Goal: Information Seeking & Learning: Learn about a topic

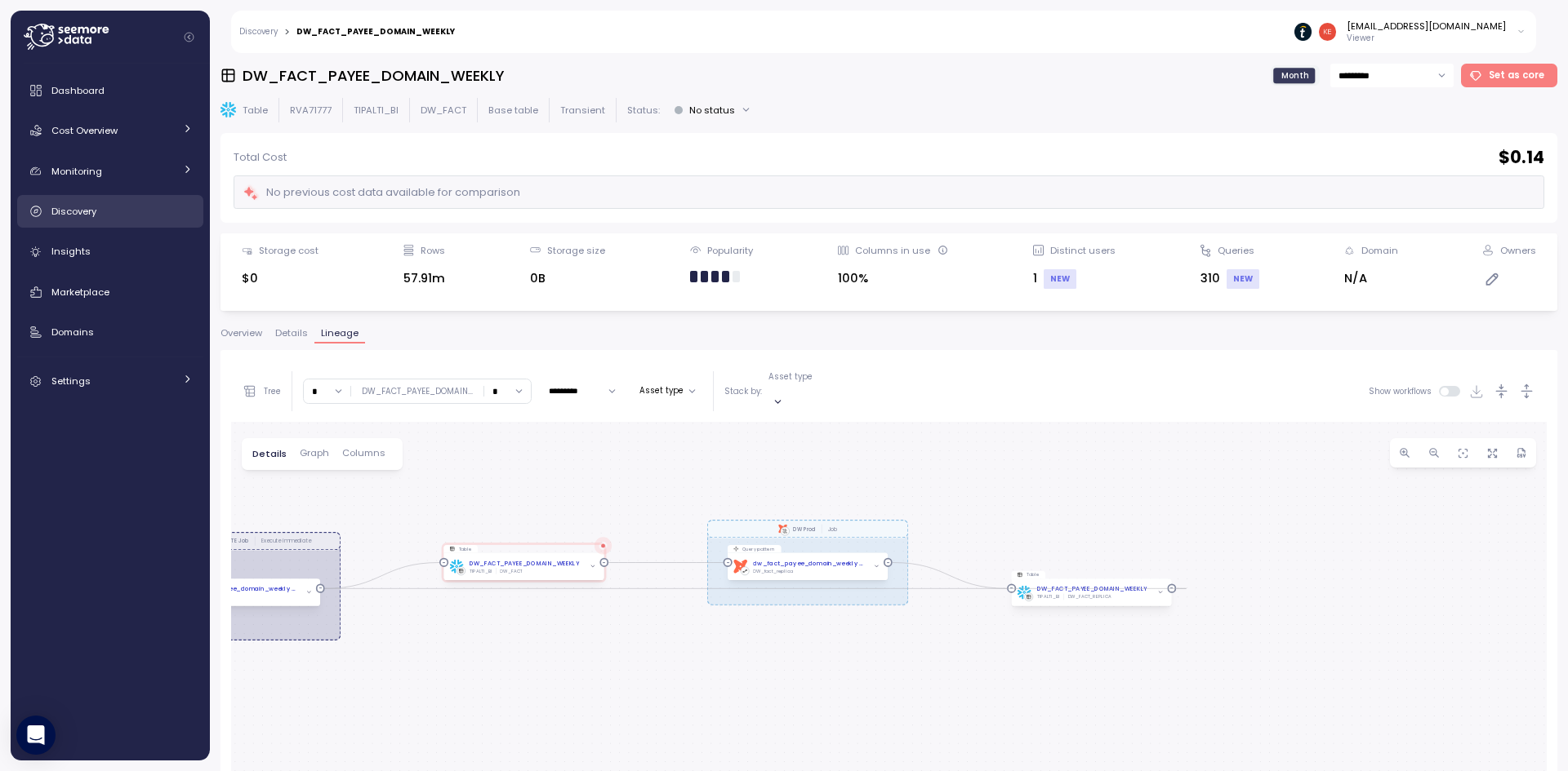
click at [124, 203] on div "Discovery" at bounding box center [122, 211] width 141 height 17
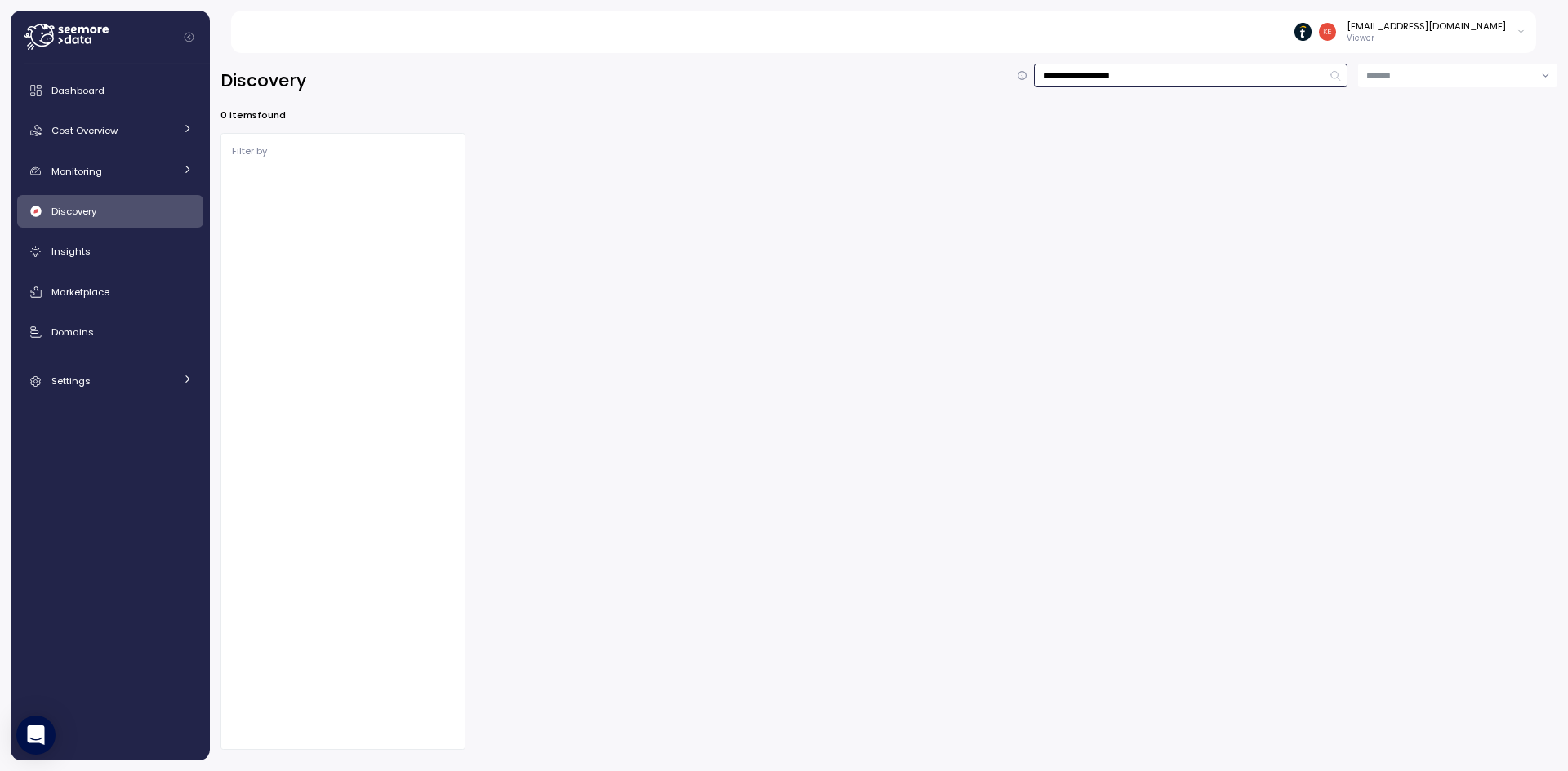
click at [1115, 78] on input "**********" at bounding box center [1190, 75] width 314 height 24
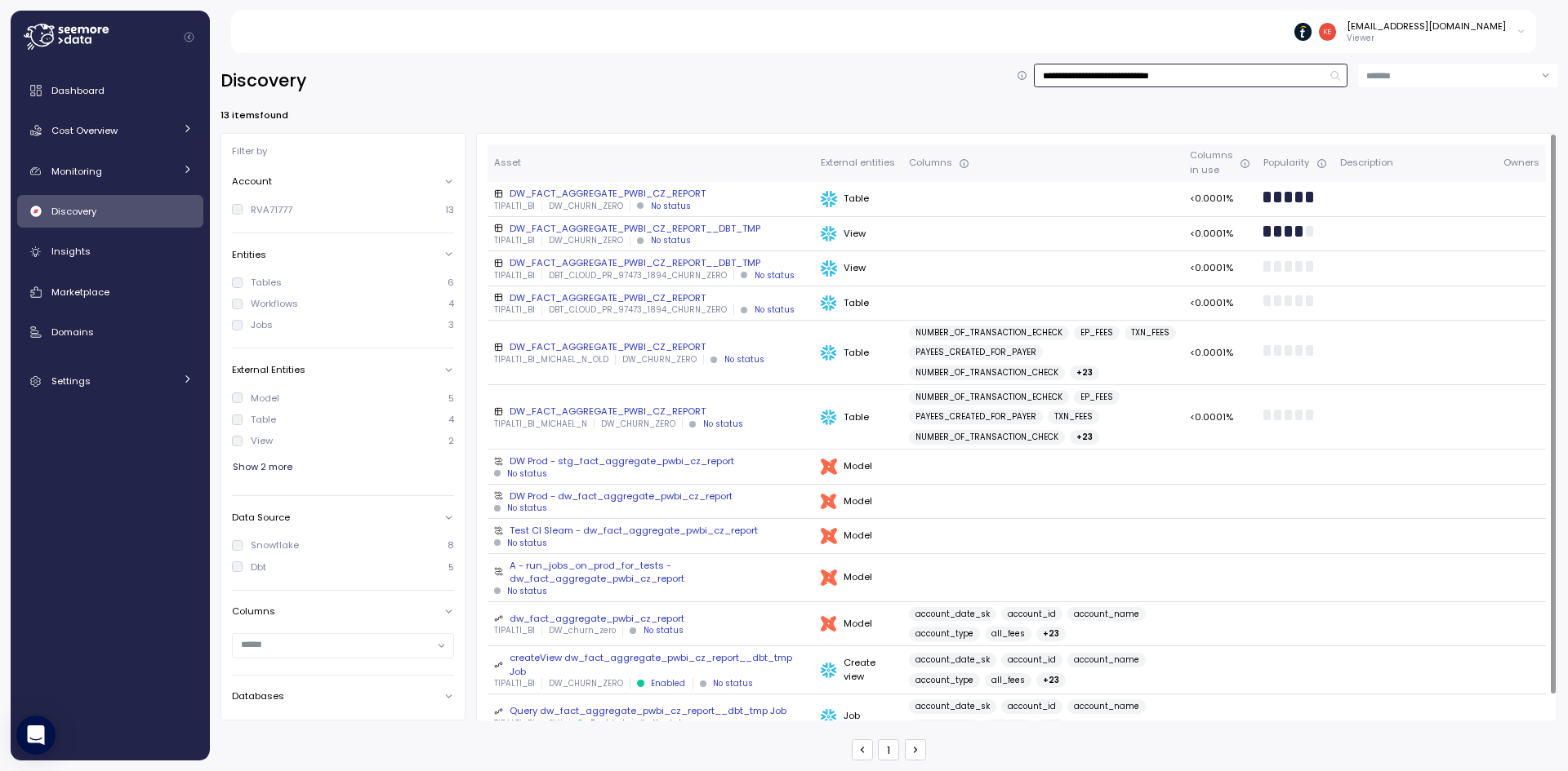
type input "**********"
click at [665, 193] on div "DW_FACT_AGGREGATE_PWBI_CZ_REPORT" at bounding box center [651, 193] width 314 height 13
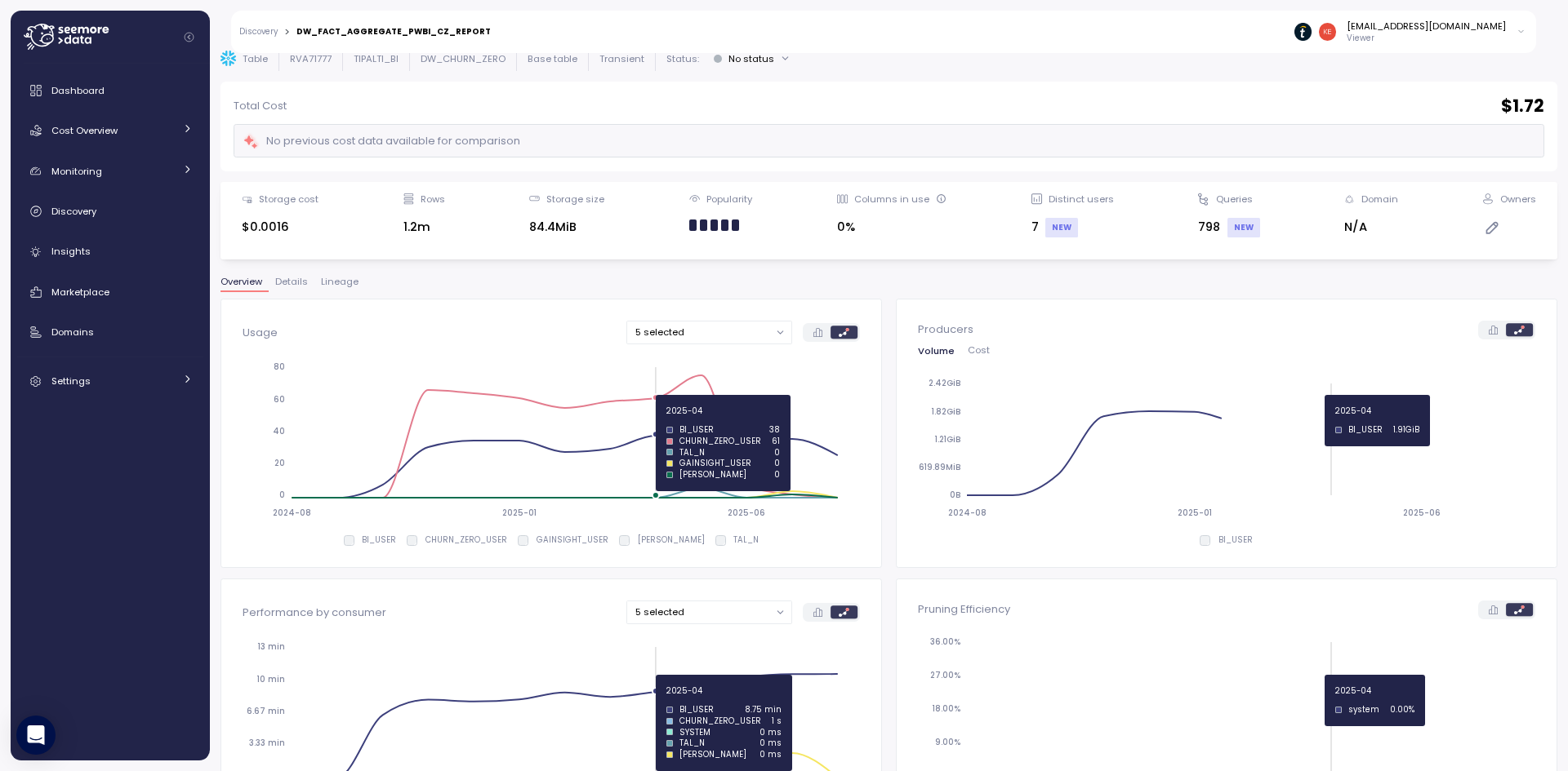
scroll to position [53, 0]
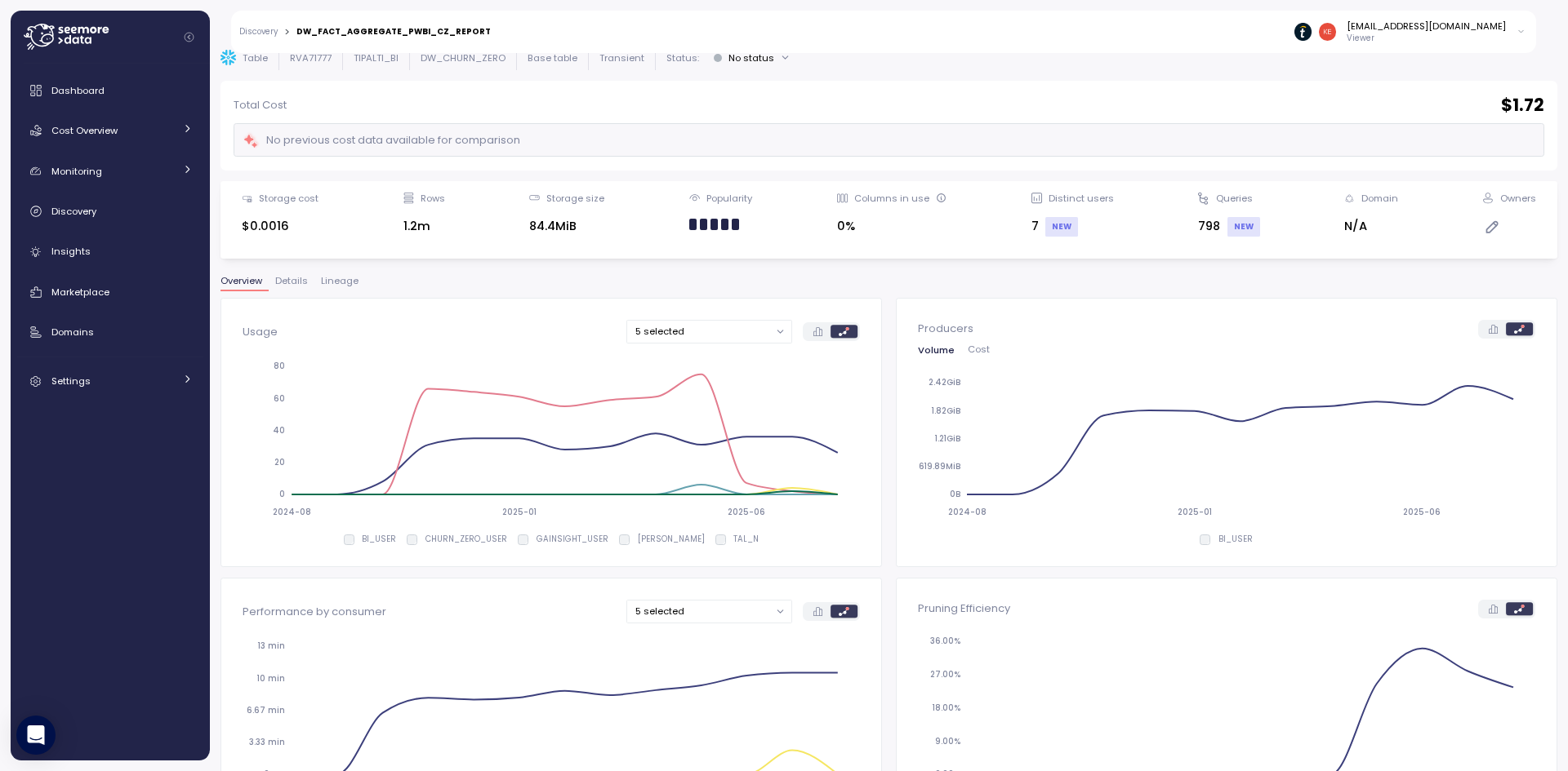
click at [339, 272] on div "DW_FACT_AGGREGATE_PWBI_CZ_REPORT Month ********* Set as core Table RVA71777 TIP…" at bounding box center [889, 360] width 1337 height 697
click at [338, 279] on span "Lineage" at bounding box center [339, 281] width 38 height 9
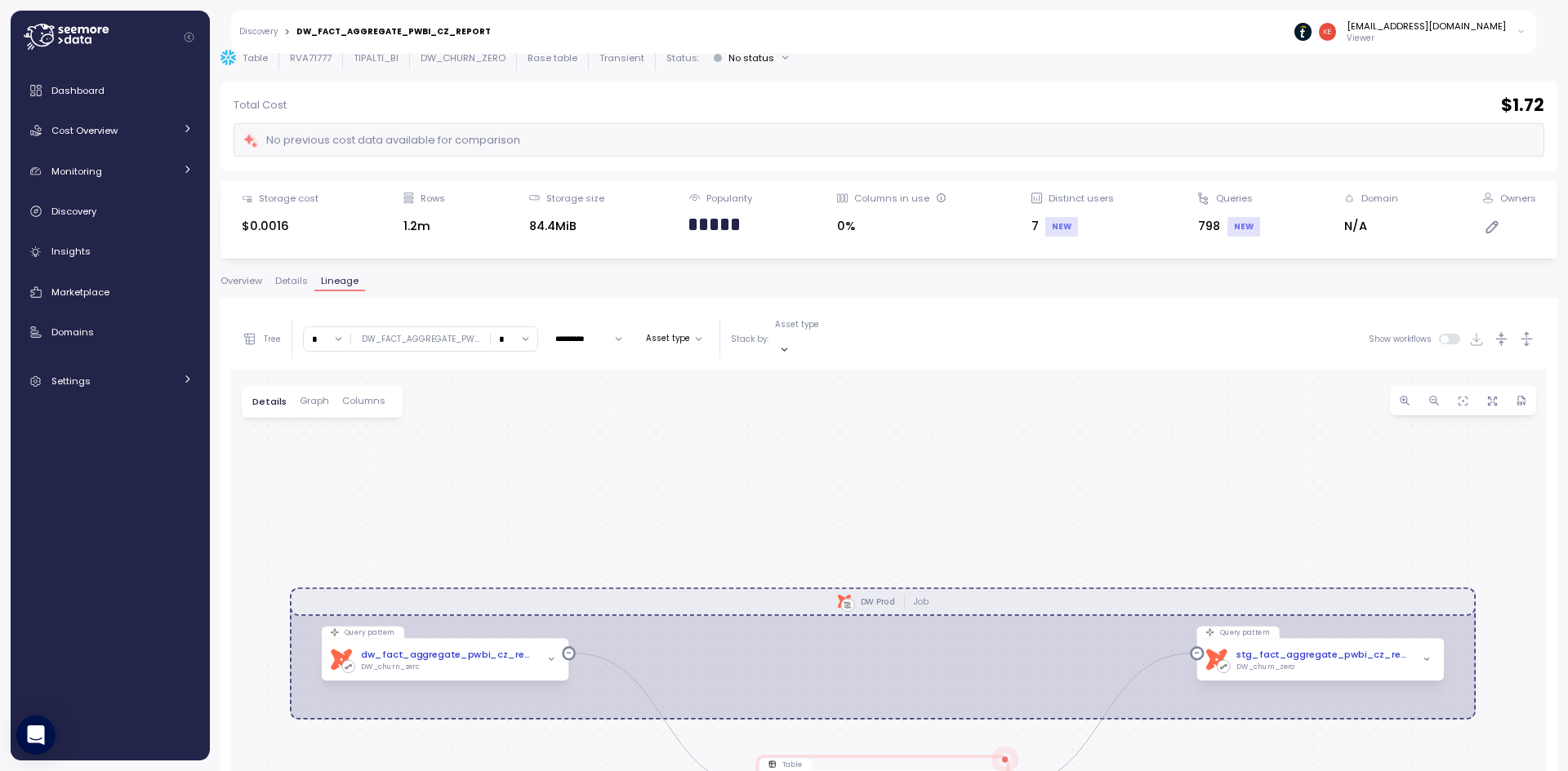
drag, startPoint x: 665, startPoint y: 576, endPoint x: 610, endPoint y: 506, distance: 89.0
click at [610, 506] on div "dbt DW Prod Job Query pattern dbt dw_fact_aggregate_pwbi_cz_report Job DW_churn…" at bounding box center [889, 693] width 1316 height 647
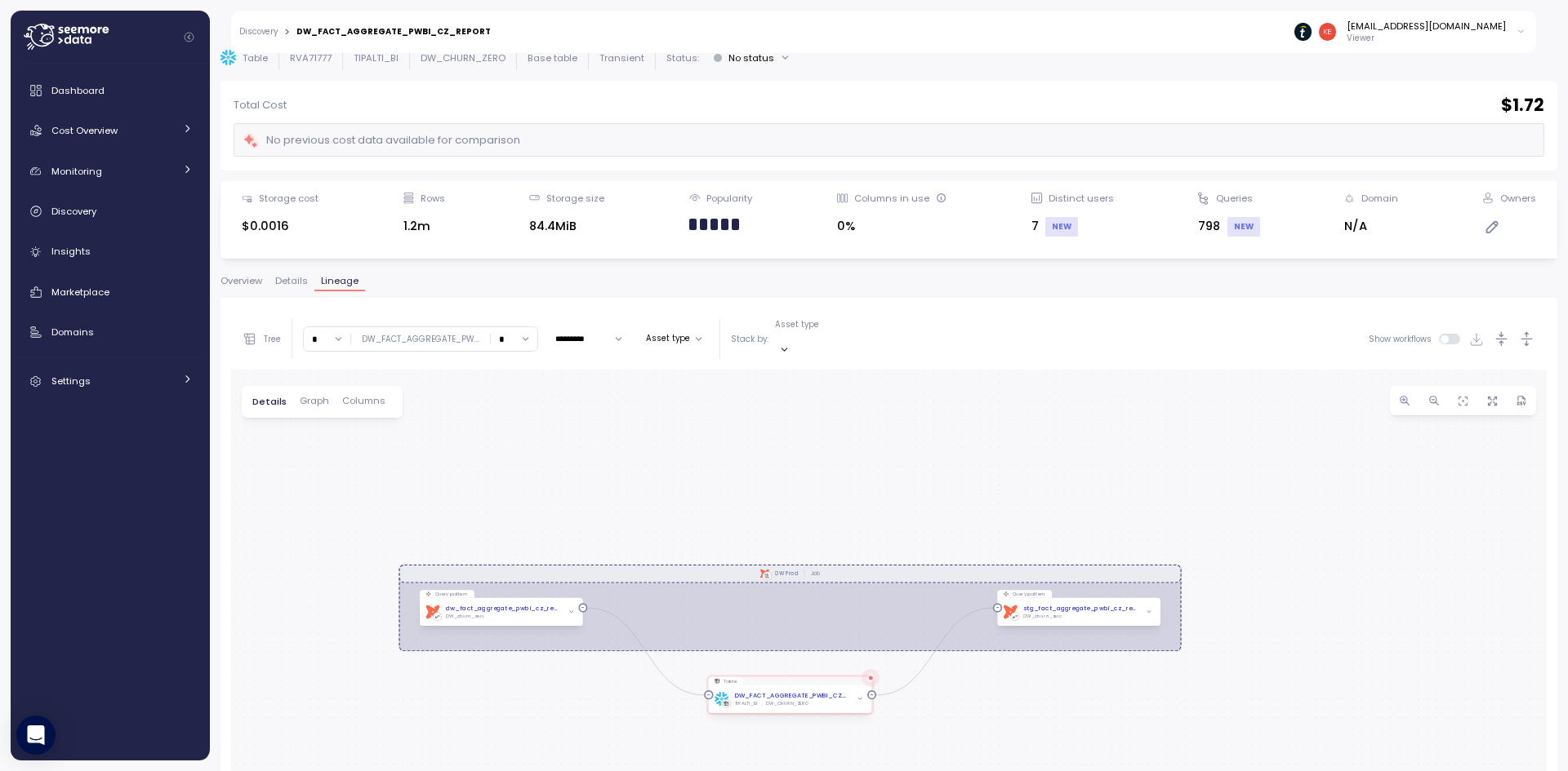
click at [516, 330] on input "*" at bounding box center [514, 339] width 46 height 24
click at [506, 361] on div "∞" at bounding box center [511, 364] width 39 height 22
type input "*"
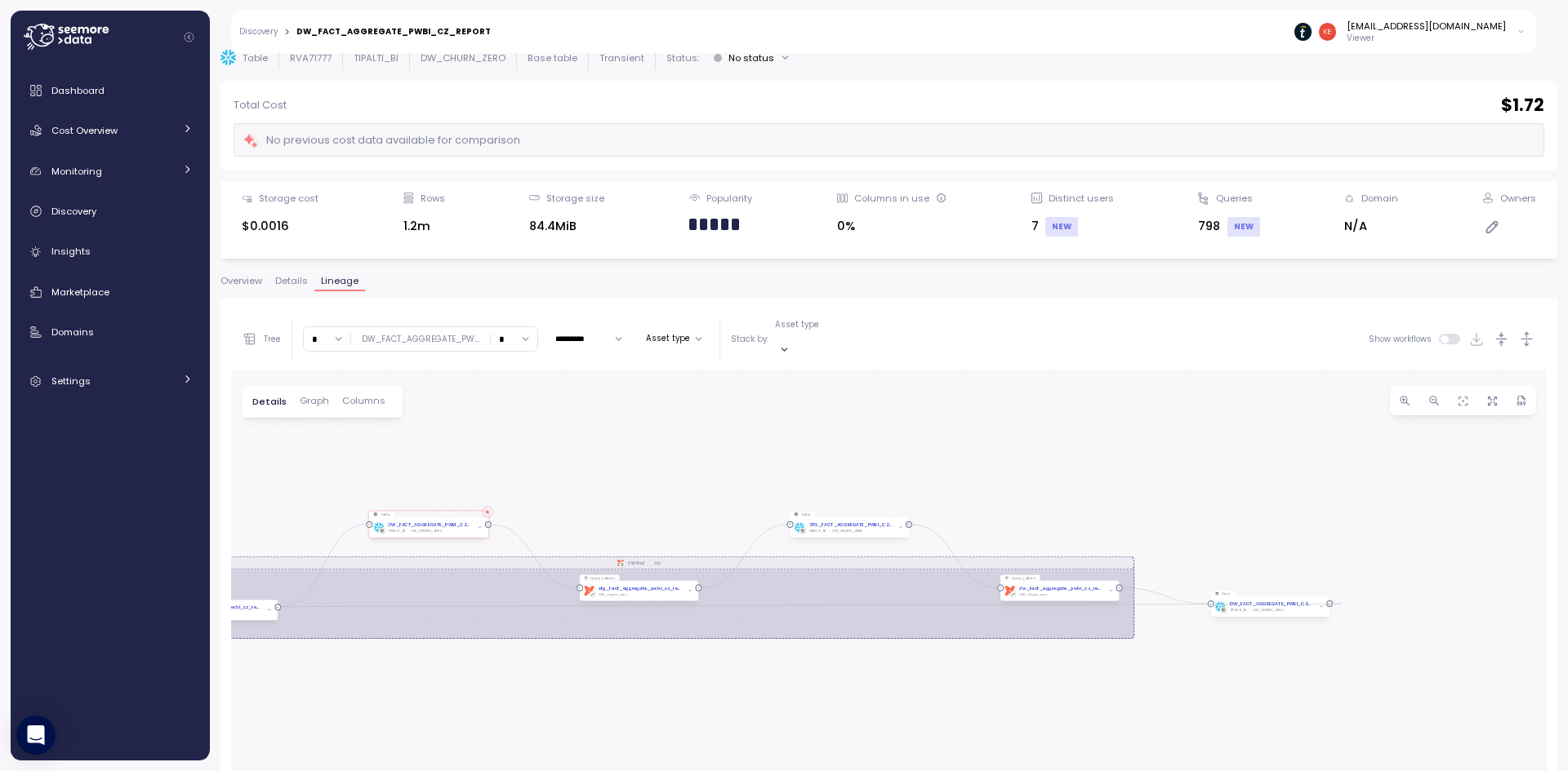
drag, startPoint x: 678, startPoint y: 508, endPoint x: 532, endPoint y: 385, distance: 190.9
click at [532, 385] on div "dbt DW Prod Job Query pattern dbt dw_fact_aggregate_pwbi_cz_report Job DW_churn…" at bounding box center [889, 693] width 1316 height 647
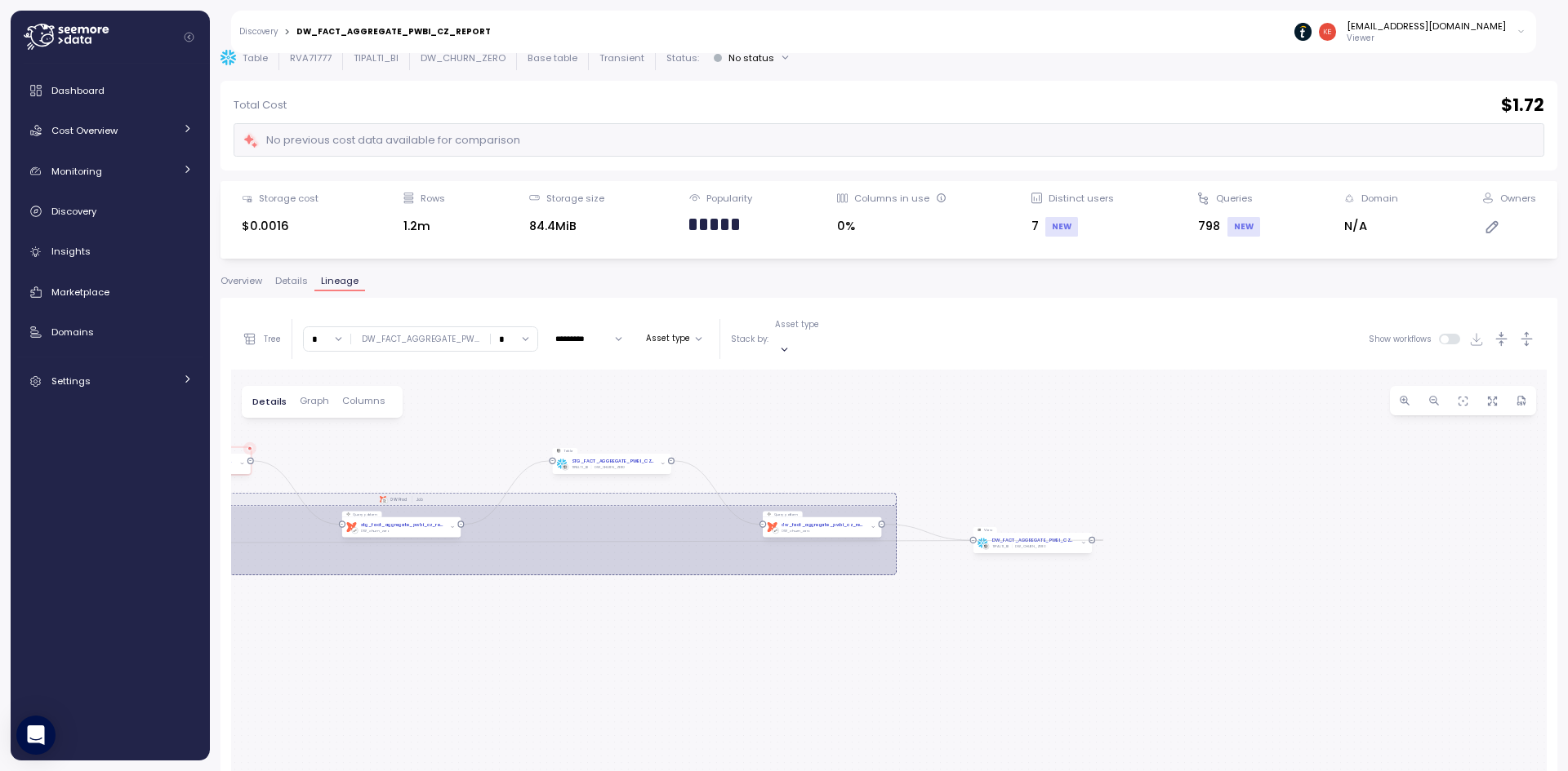
drag, startPoint x: 912, startPoint y: 724, endPoint x: 674, endPoint y: 661, distance: 246.2
click at [674, 661] on div "dbt DW Prod Job Query pattern dbt dw_fact_aggregate_pwbi_cz_report Job DW_churn…" at bounding box center [889, 693] width 1316 height 647
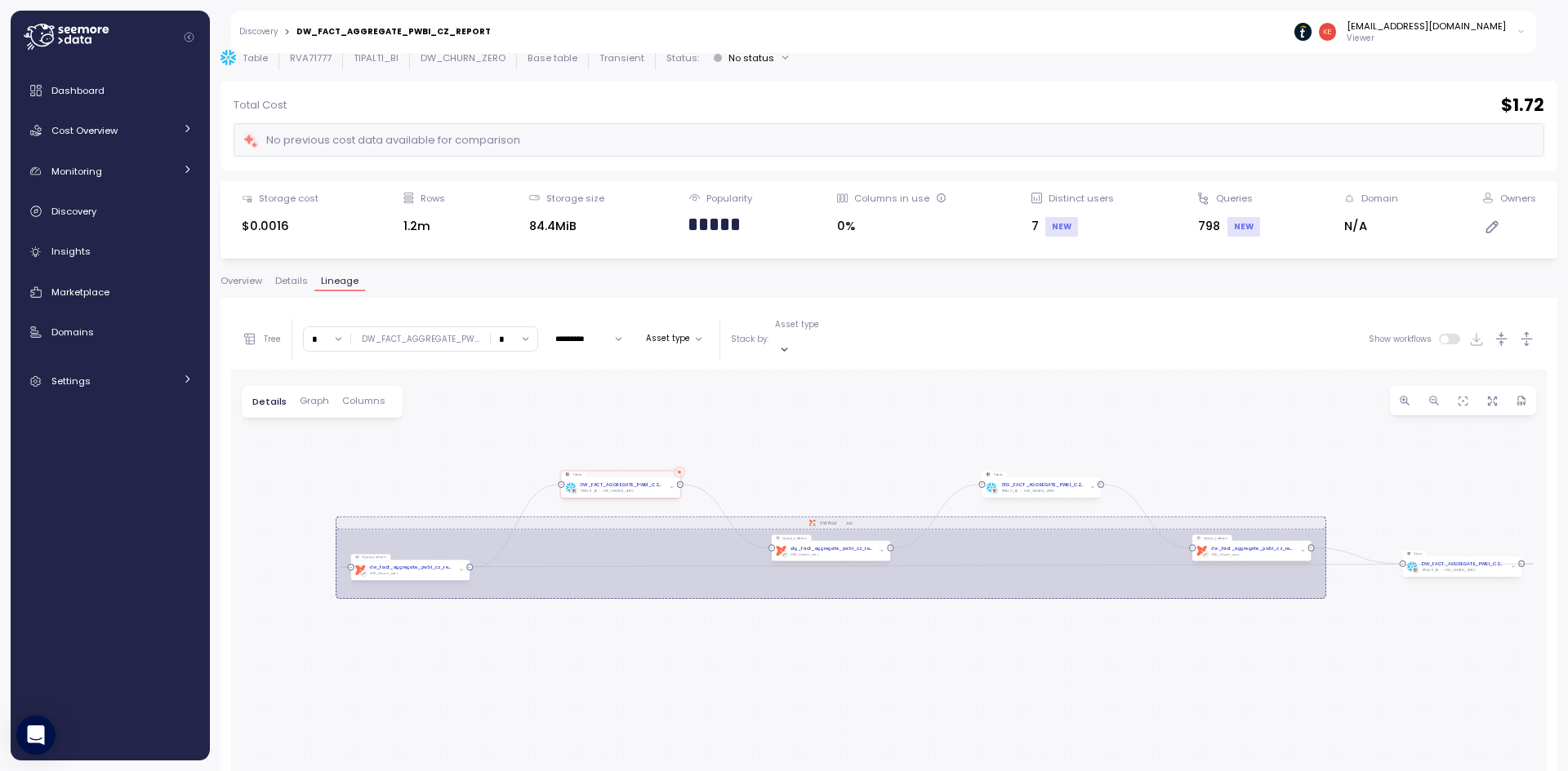
drag, startPoint x: 674, startPoint y: 661, endPoint x: 1103, endPoint y: 683, distance: 429.6
click at [1103, 683] on div "dbt DW Prod Job Query pattern dbt dw_fact_aggregate_pwbi_cz_report Job DW_churn…" at bounding box center [889, 693] width 1316 height 647
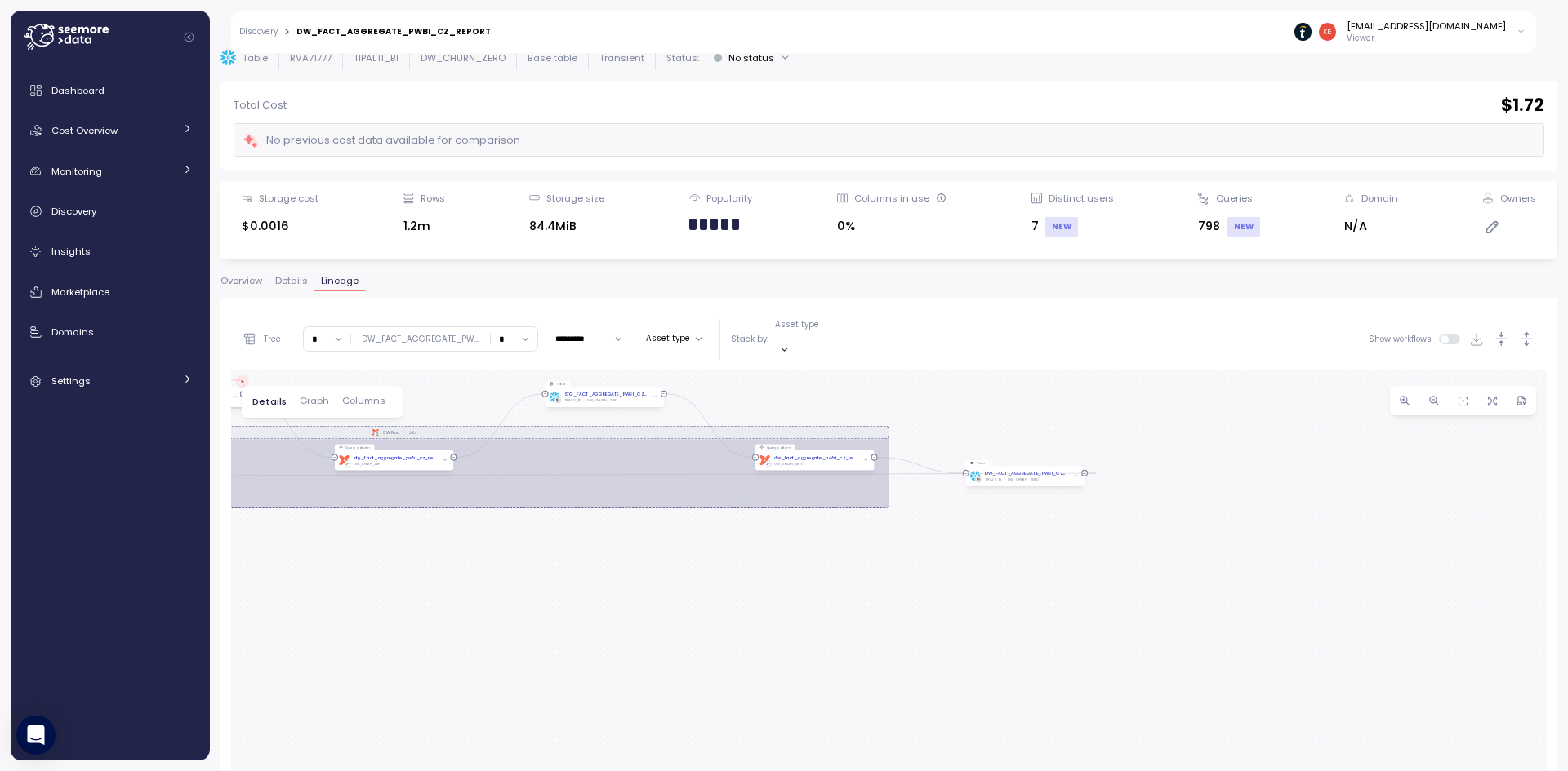
drag, startPoint x: 998, startPoint y: 670, endPoint x: 561, endPoint y: 579, distance: 446.4
click at [561, 579] on div "dbt DW Prod Job Query pattern dbt dw_fact_aggregate_pwbi_cz_report Job DW_churn…" at bounding box center [889, 693] width 1316 height 647
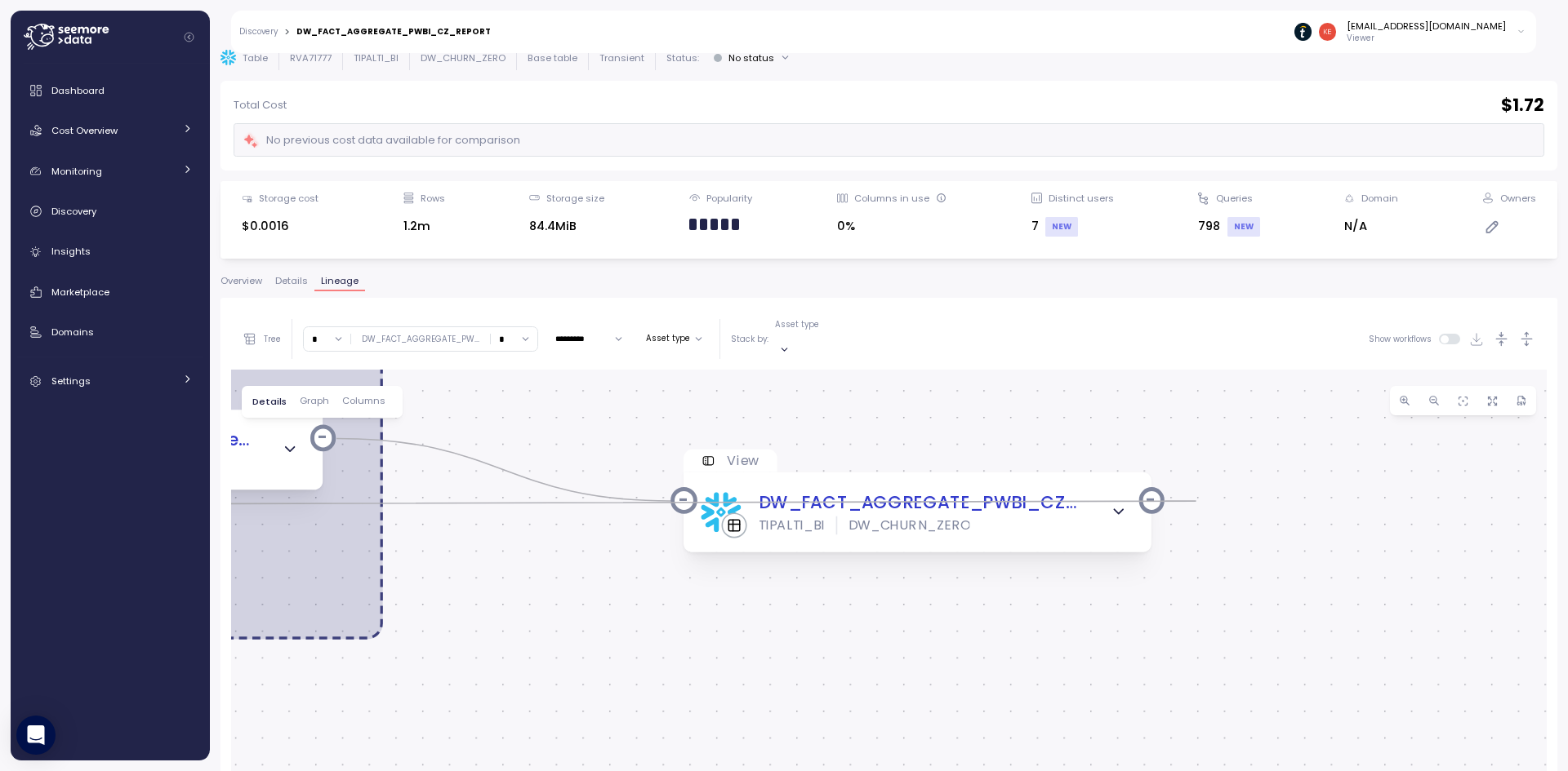
drag, startPoint x: 1180, startPoint y: 492, endPoint x: 1164, endPoint y: 630, distance: 138.9
click at [1164, 630] on div "dbt DW Prod Job Query pattern dbt dw_fact_aggregate_pwbi_cz_report Job DW_churn…" at bounding box center [889, 693] width 1316 height 647
click at [245, 280] on span "Overview" at bounding box center [242, 281] width 42 height 9
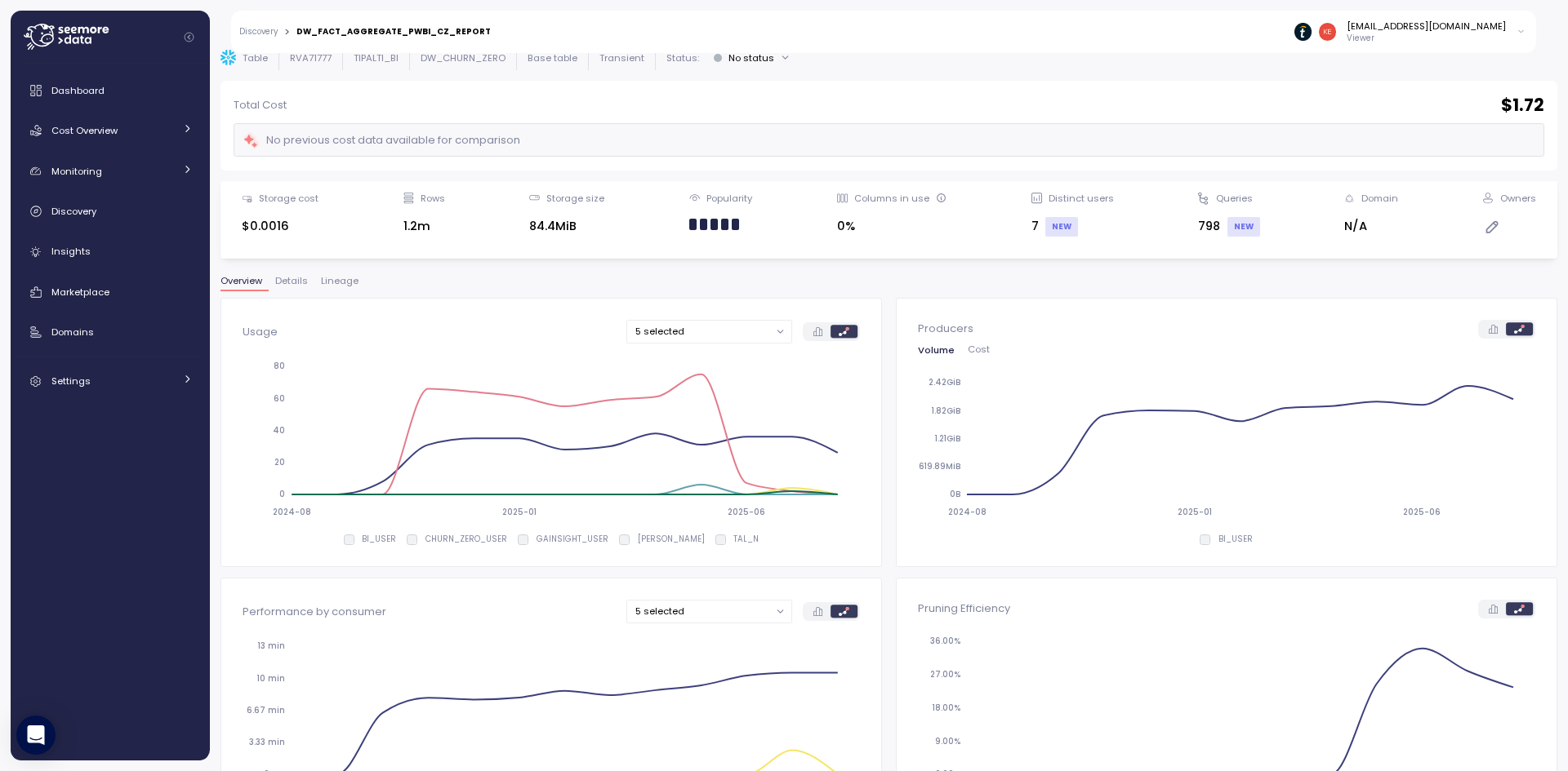
click at [327, 280] on span "Lineage" at bounding box center [339, 281] width 38 height 9
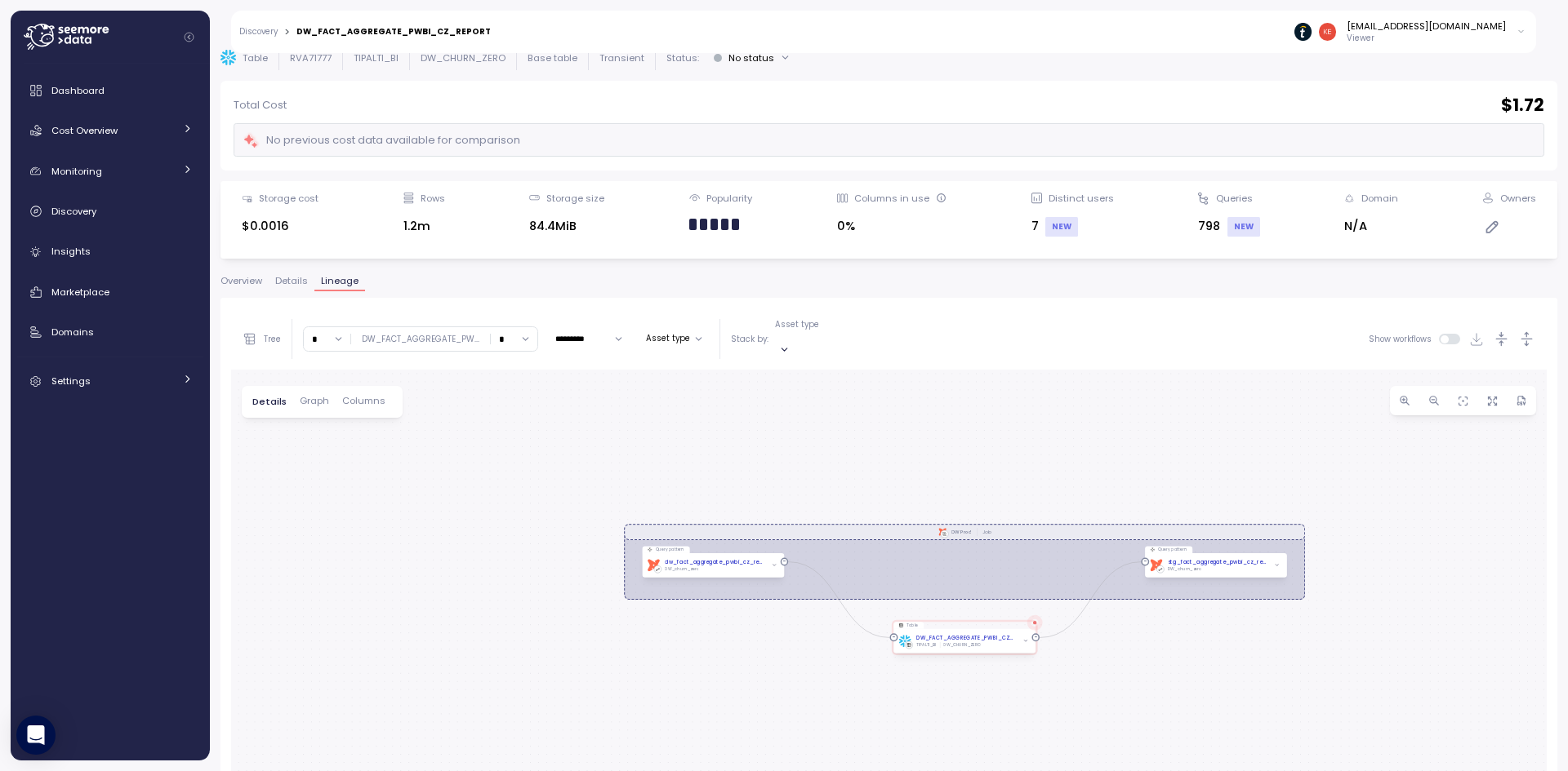
drag, startPoint x: 1282, startPoint y: 689, endPoint x: 1217, endPoint y: 648, distance: 76.9
click at [1219, 649] on div "dbt DW Prod Job Query pattern dbt dw_fact_aggregate_pwbi_cz_report Job DW_churn…" at bounding box center [889, 693] width 1316 height 647
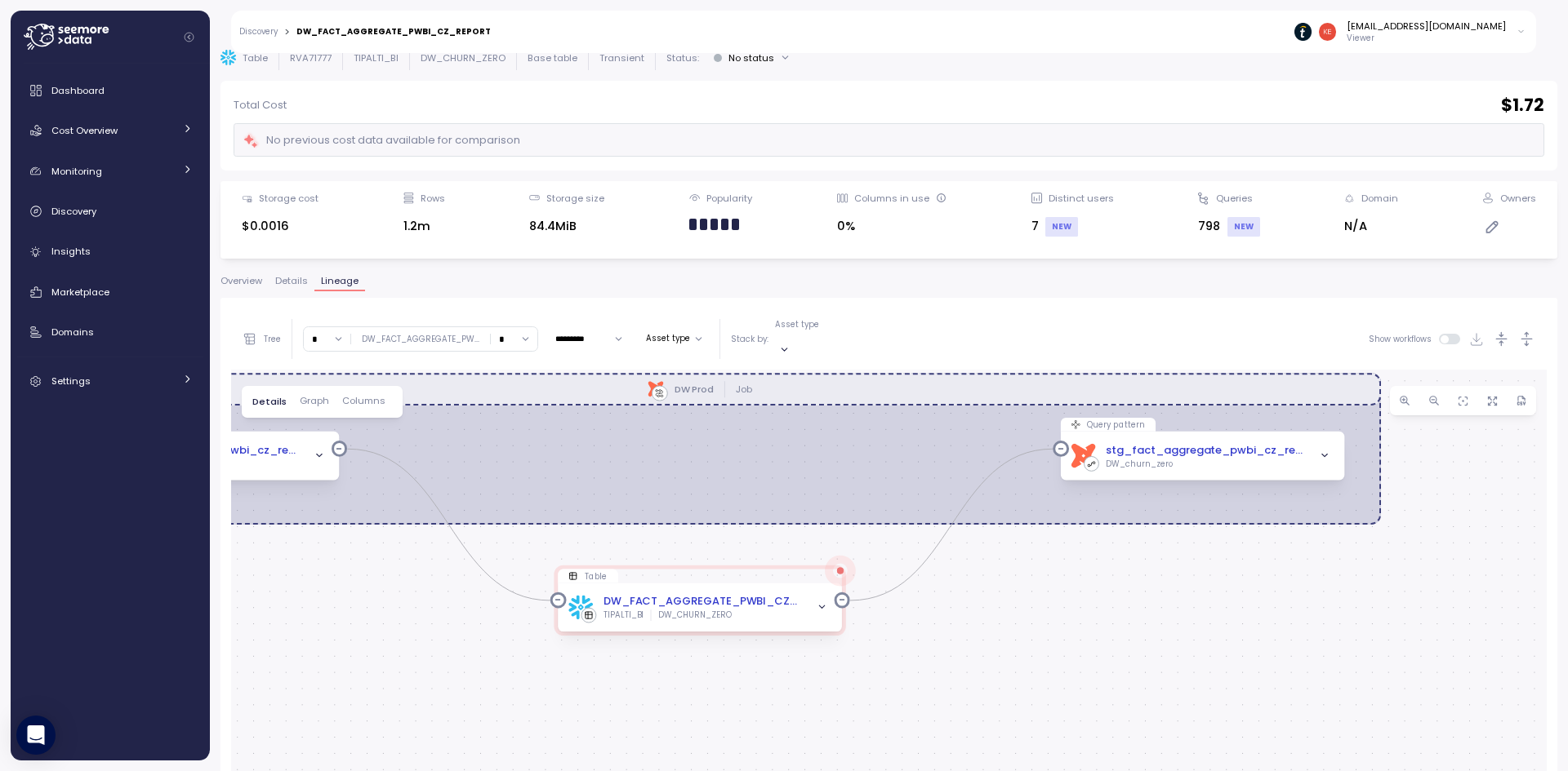
click at [504, 331] on input "*" at bounding box center [514, 339] width 46 height 24
click at [509, 355] on div "∞" at bounding box center [511, 364] width 39 height 22
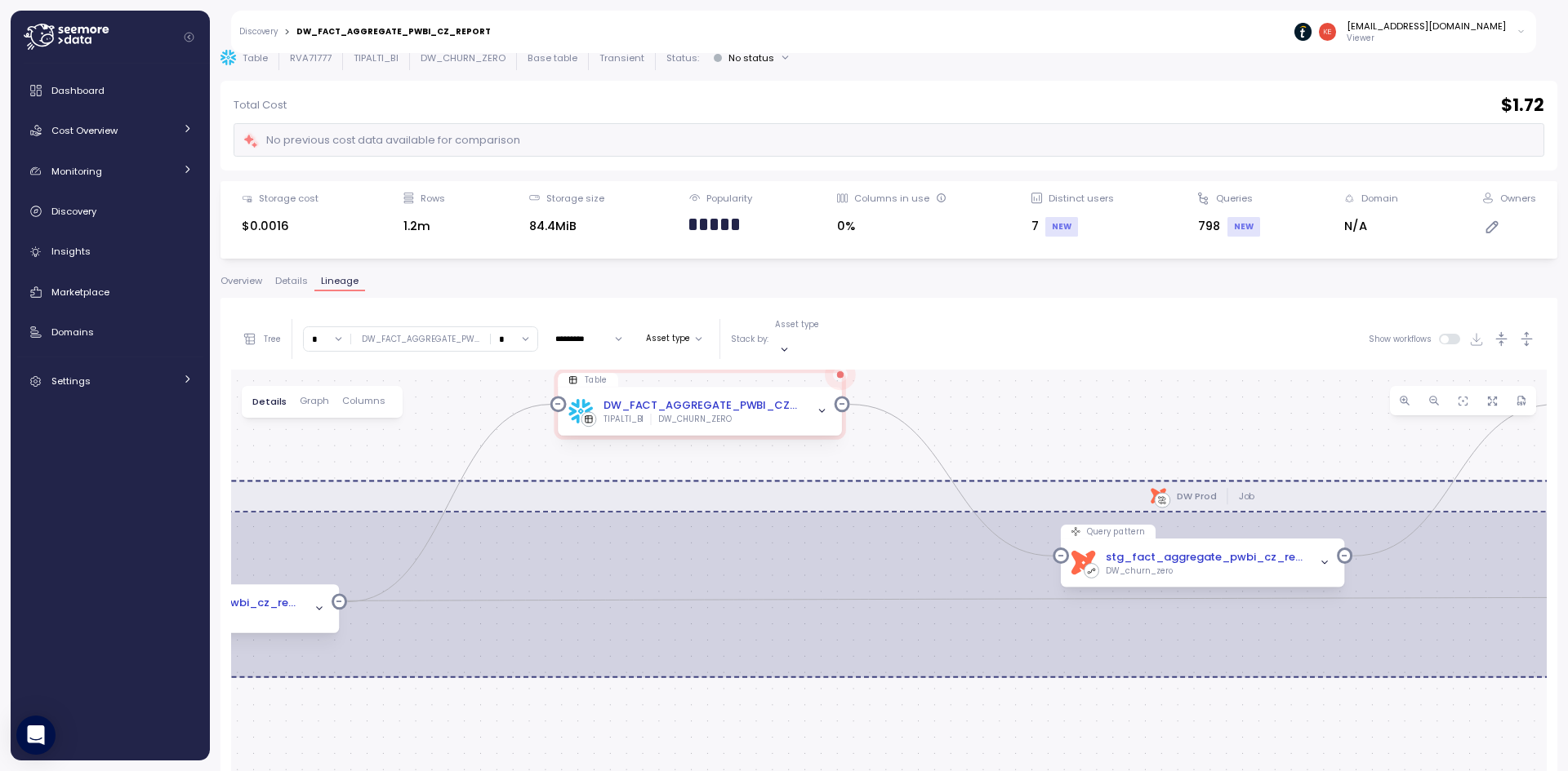
type input "*"
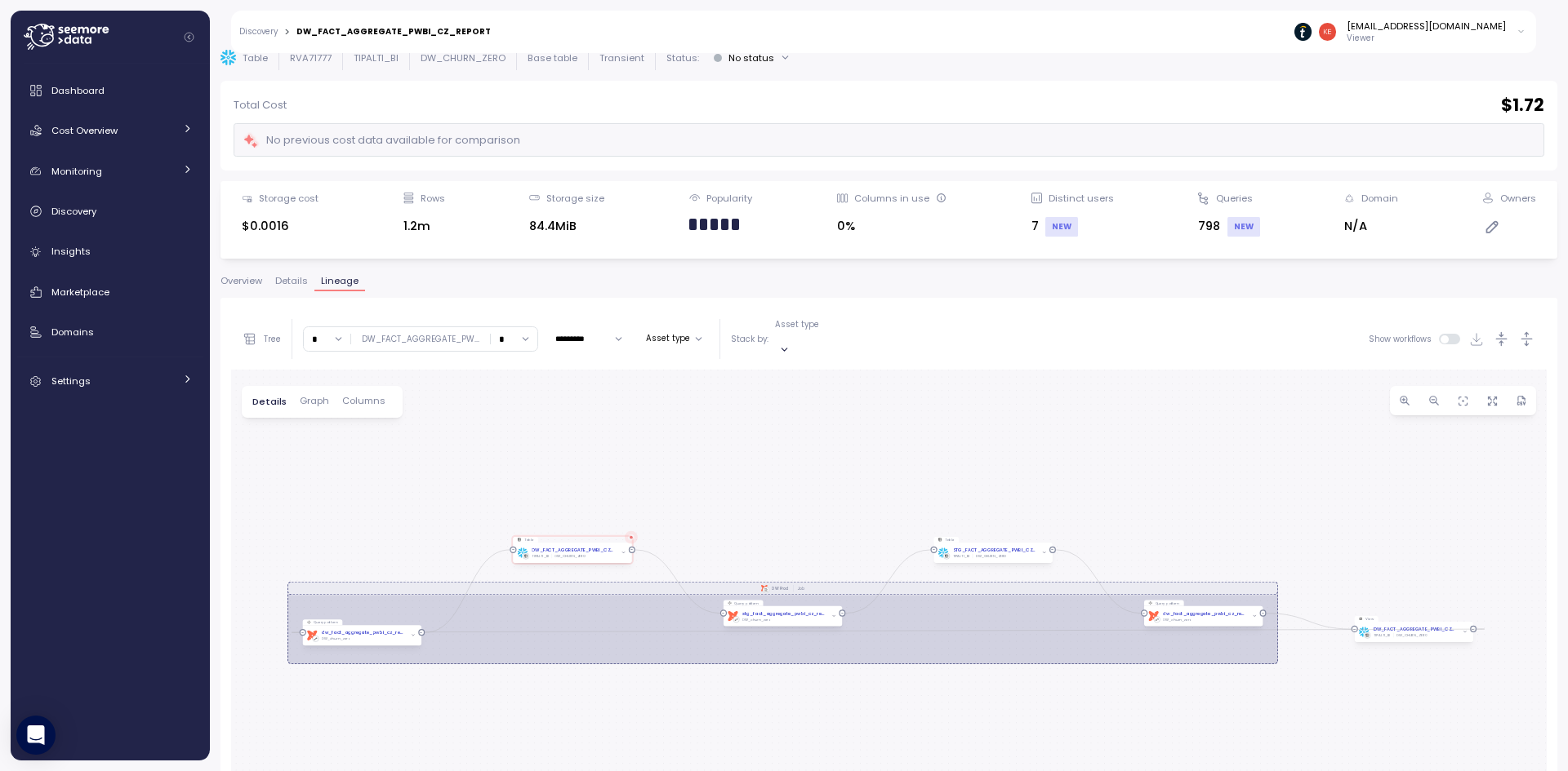
drag, startPoint x: 641, startPoint y: 541, endPoint x: 639, endPoint y: 441, distance: 100.0
click at [639, 441] on div "dbt DW Prod Job Query pattern dbt dw_fact_aggregate_pwbi_cz_report Job DW_churn…" at bounding box center [889, 693] width 1316 height 647
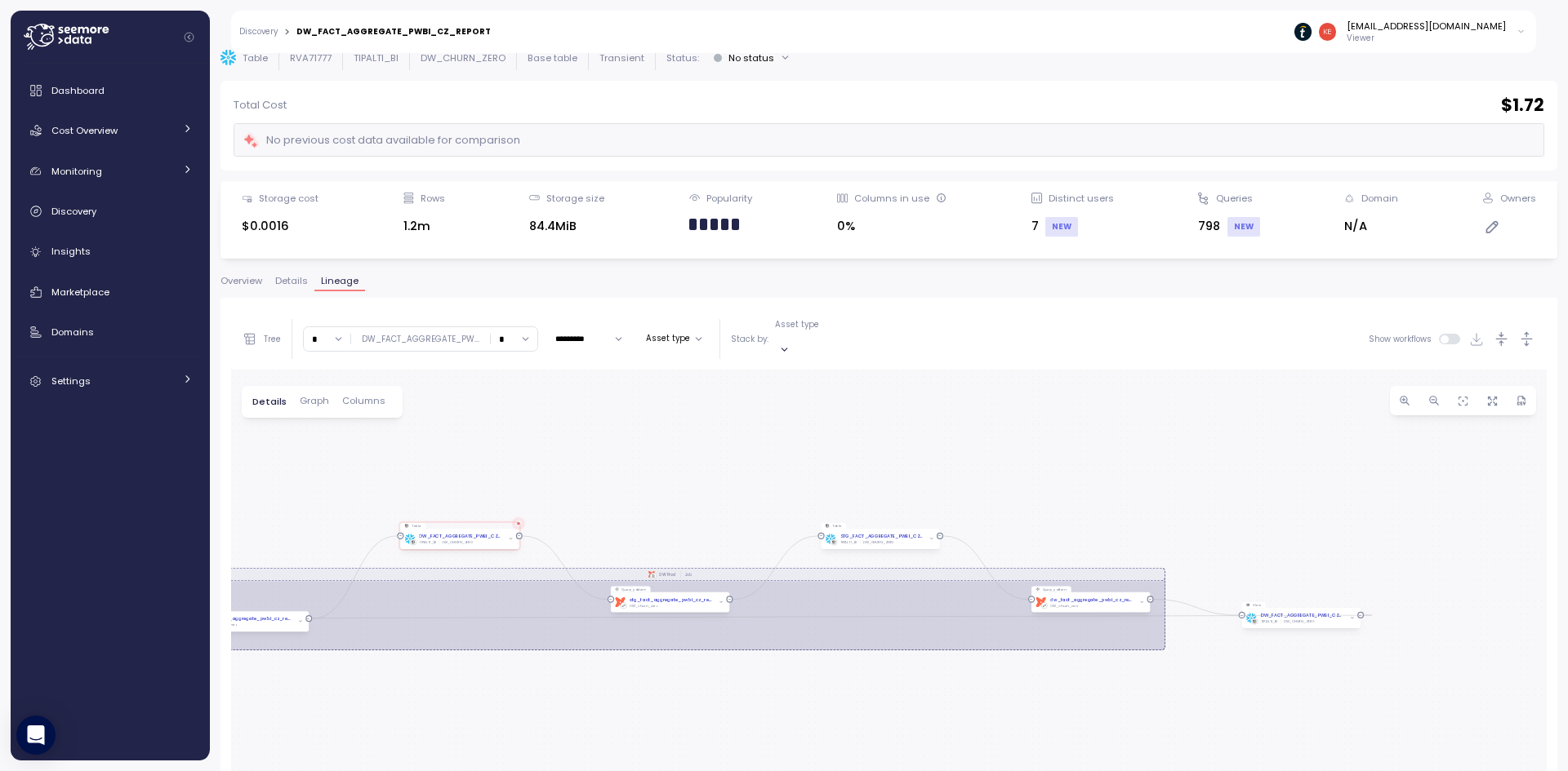
drag, startPoint x: 639, startPoint y: 441, endPoint x: 447, endPoint y: 418, distance: 193.4
click at [447, 418] on div "dbt DW Prod Job Query pattern dbt dw_fact_aggregate_pwbi_cz_report Job DW_churn…" at bounding box center [889, 693] width 1316 height 647
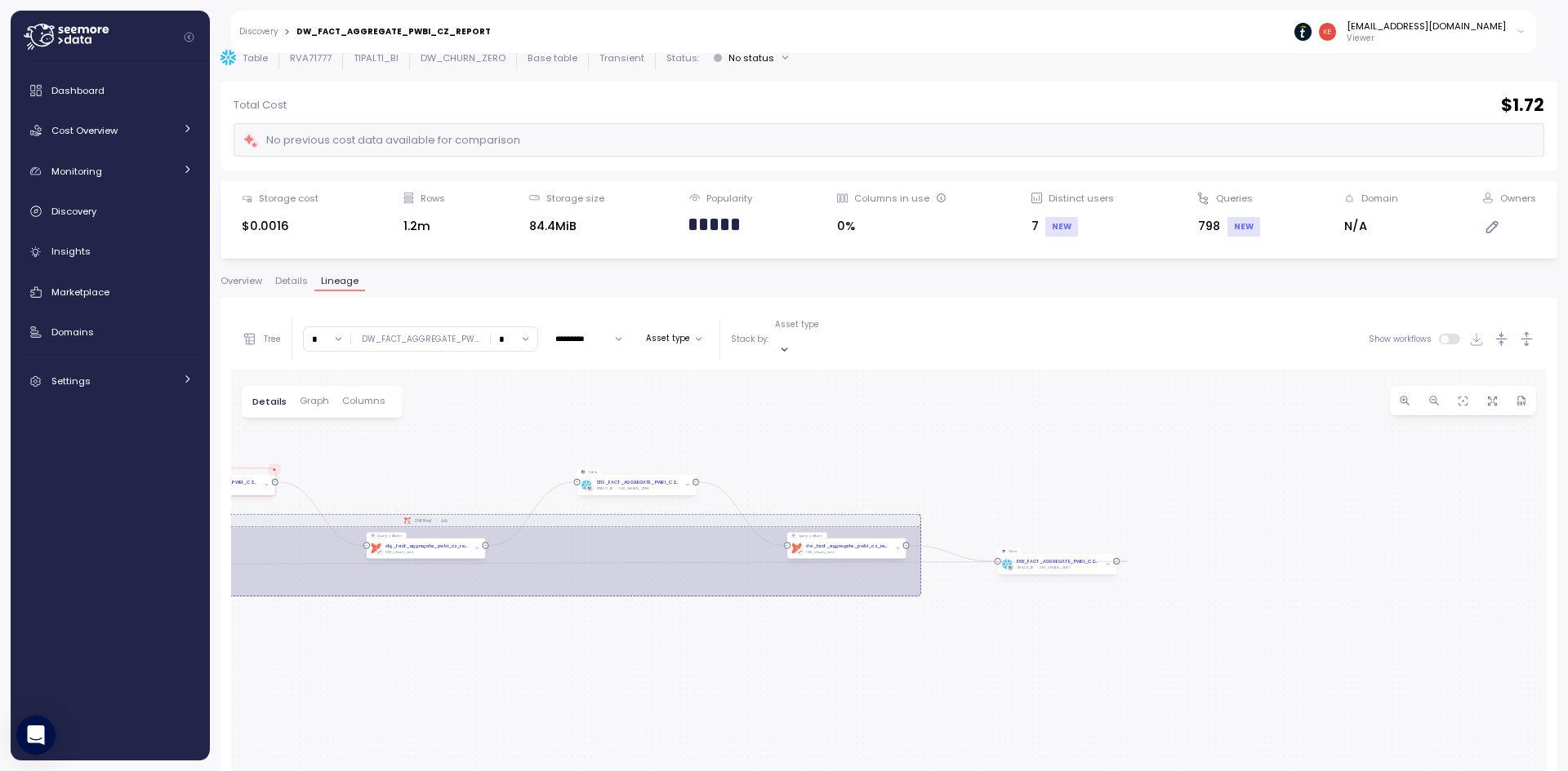
drag, startPoint x: 1096, startPoint y: 494, endPoint x: 1072, endPoint y: 492, distance: 24.1
click at [1072, 492] on div "dbt DW Prod Job Query pattern dbt dw_fact_aggregate_pwbi_cz_report Job DW_churn…" at bounding box center [889, 693] width 1316 height 647
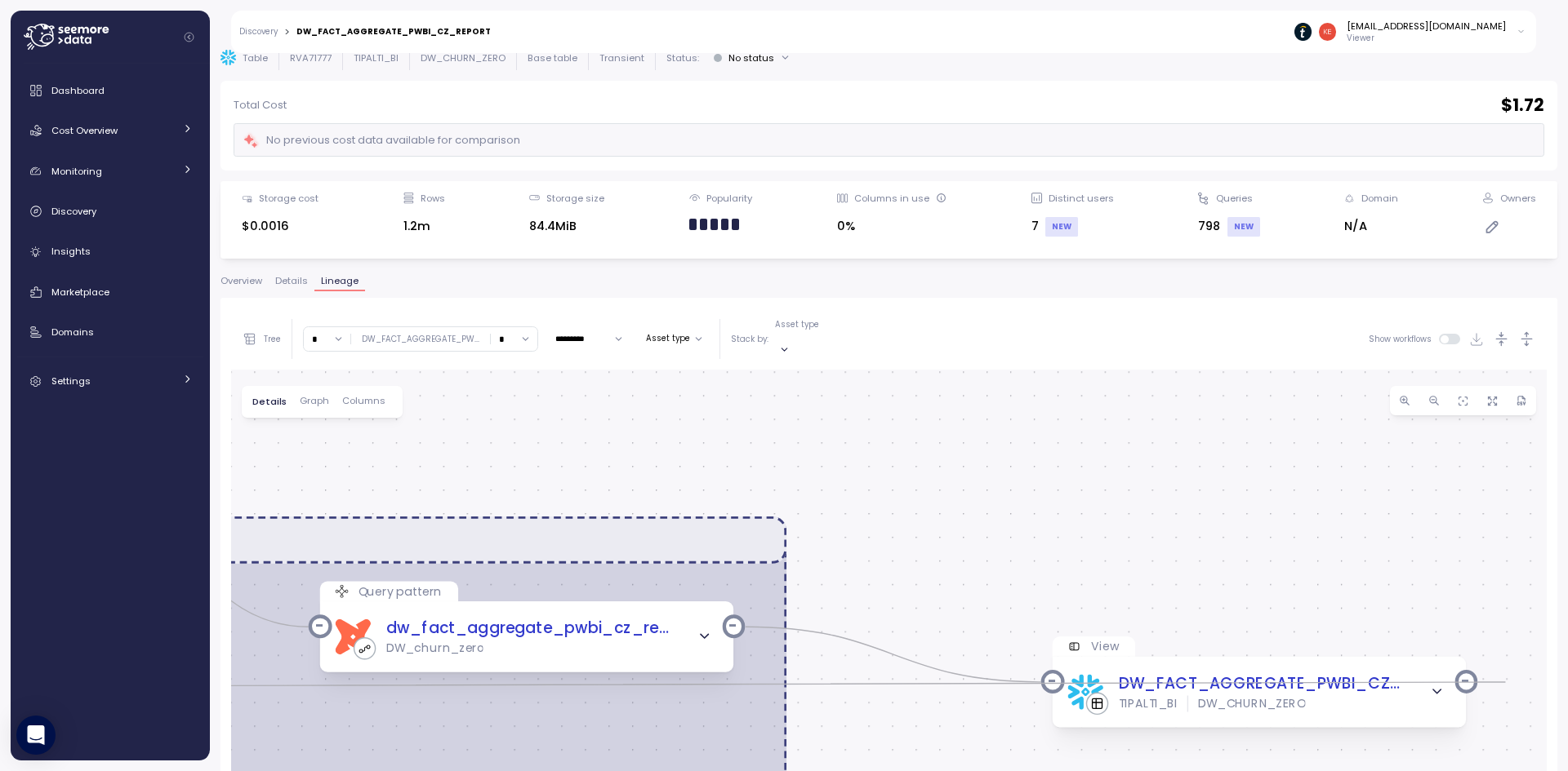
drag, startPoint x: 945, startPoint y: 484, endPoint x: 1273, endPoint y: 503, distance: 328.5
click at [1273, 503] on div "dbt DW Prod Job Query pattern dbt dw_fact_aggregate_pwbi_cz_report Job DW_churn…" at bounding box center [889, 693] width 1316 height 647
drag, startPoint x: 1151, startPoint y: 598, endPoint x: 1047, endPoint y: 571, distance: 107.4
click at [1046, 569] on div "dbt DW Prod Job Query pattern dbt dw_fact_aggregate_pwbi_cz_report Job DW_churn…" at bounding box center [889, 693] width 1316 height 647
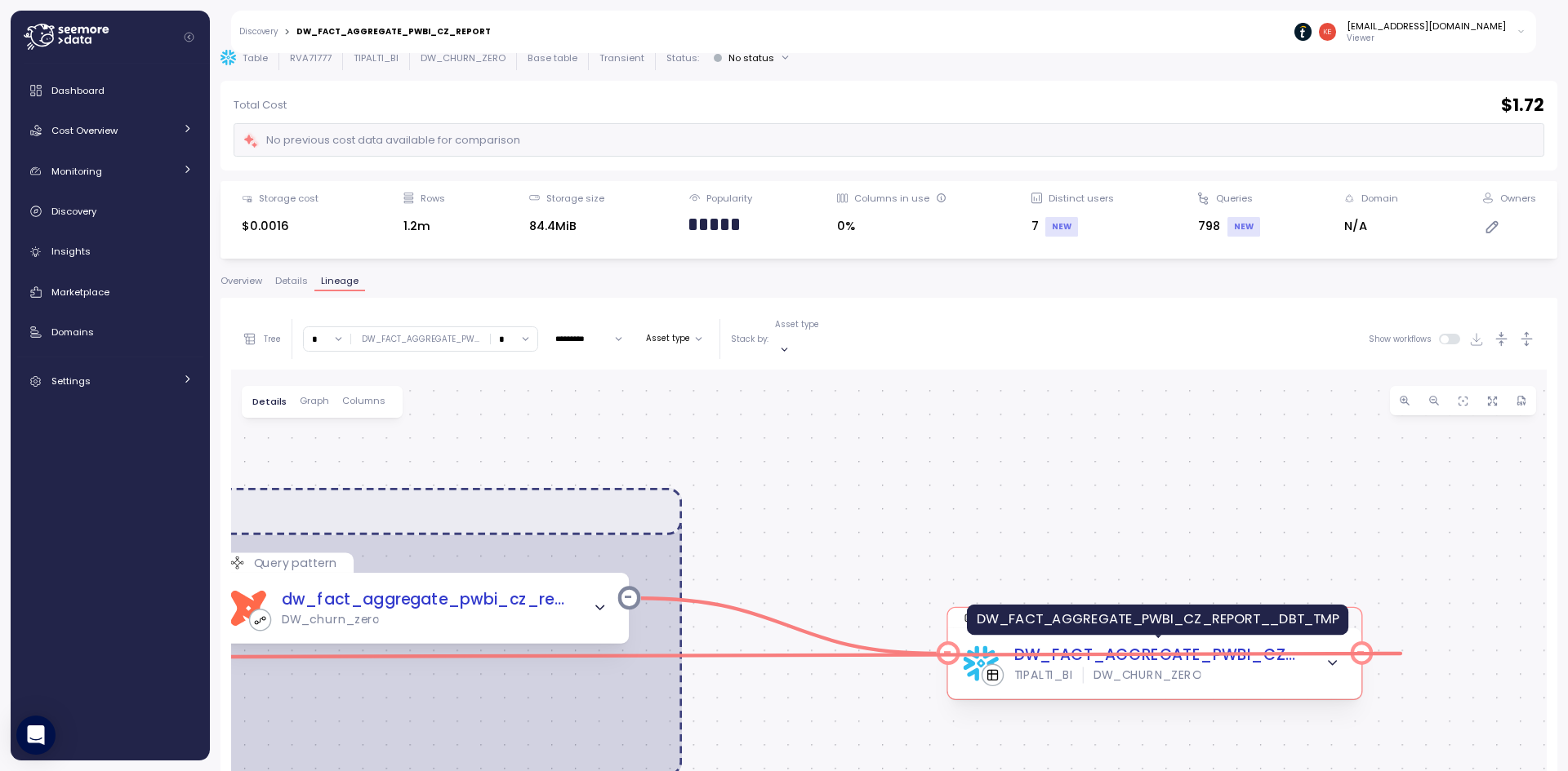
click at [1140, 644] on div "DW_FACT_AGGREGATE_PWBI_CZ_REPORT__DBT_TMP" at bounding box center [1158, 655] width 290 height 24
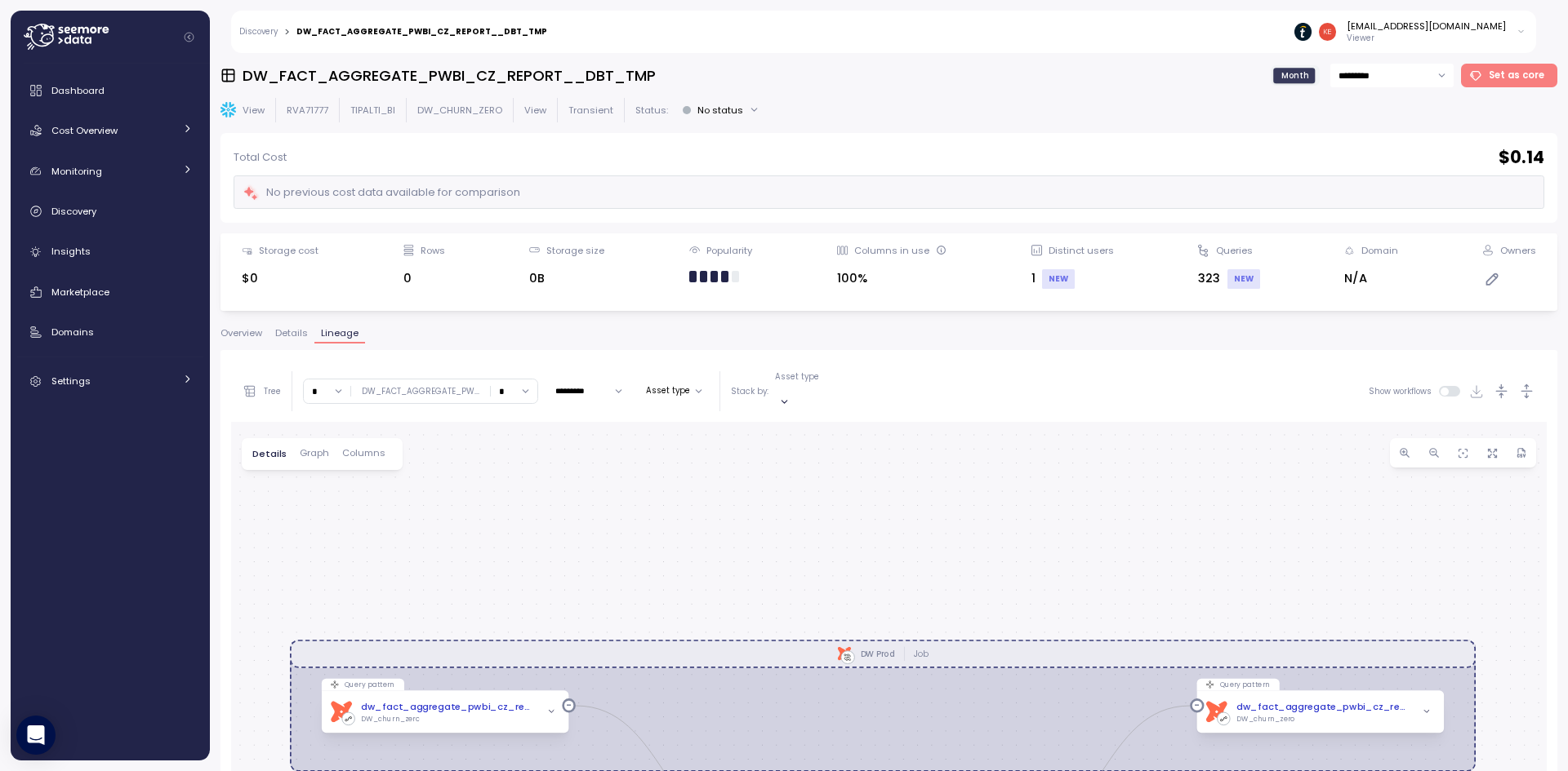
click at [513, 388] on input "*" at bounding box center [514, 391] width 46 height 24
click at [507, 407] on div "∞" at bounding box center [511, 416] width 39 height 22
type input "*"
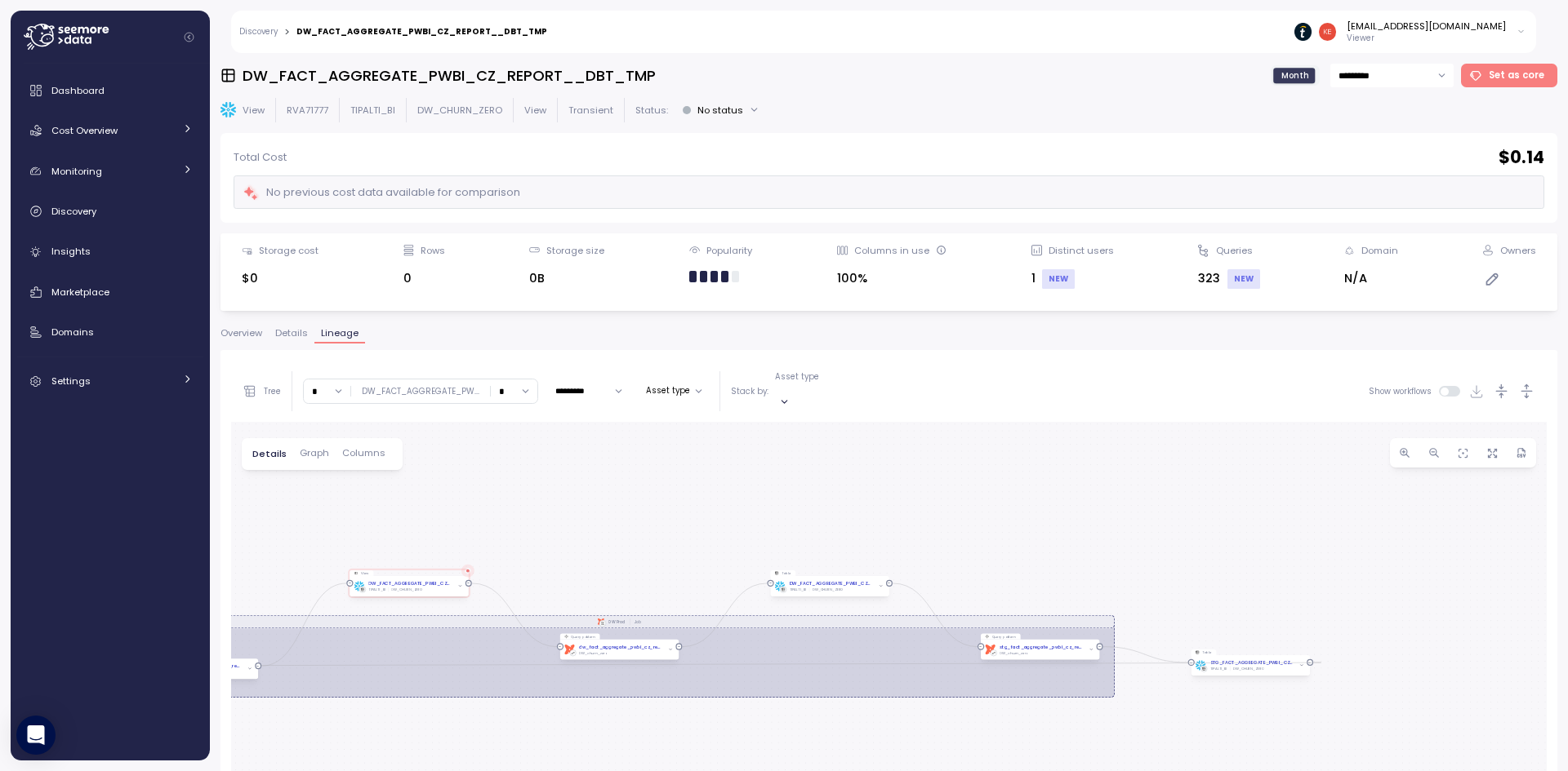
drag, startPoint x: 1119, startPoint y: 579, endPoint x: 859, endPoint y: 442, distance: 293.9
click at [859, 442] on div "dbt DW Prod Job Query pattern dbt dw_fact_aggregate_pwbi_cz_report__dbt_tmp Job…" at bounding box center [889, 746] width 1316 height 647
